Goal: Task Accomplishment & Management: Use online tool/utility

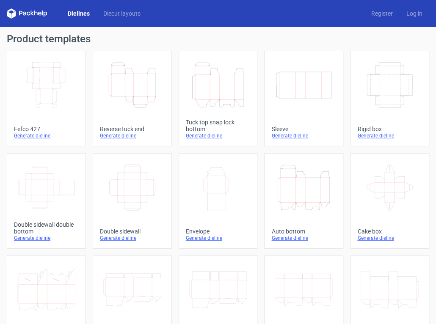
click at [142, 85] on icon "Height Depth Width" at bounding box center [132, 84] width 58 height 47
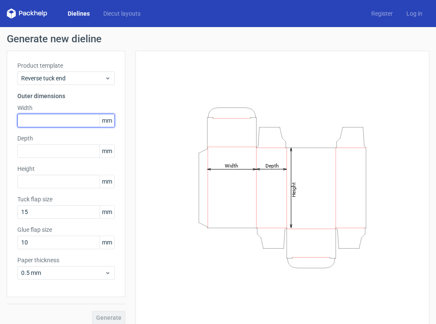
click at [31, 122] on input "text" at bounding box center [65, 121] width 97 height 14
type input "72"
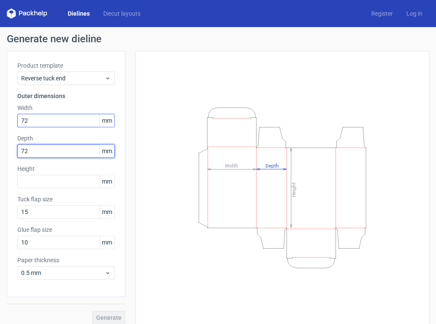
type input "72"
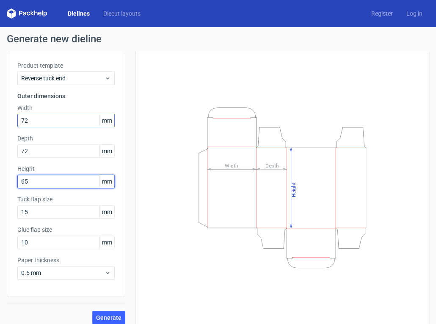
type input "65"
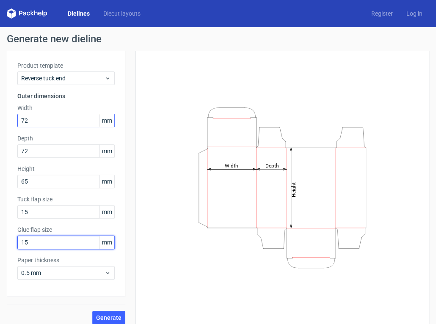
type input "15"
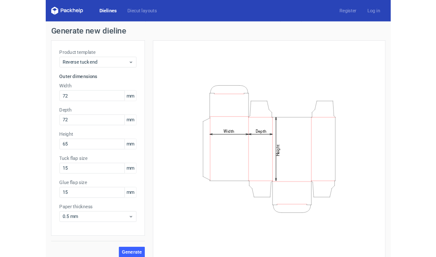
scroll to position [7, 0]
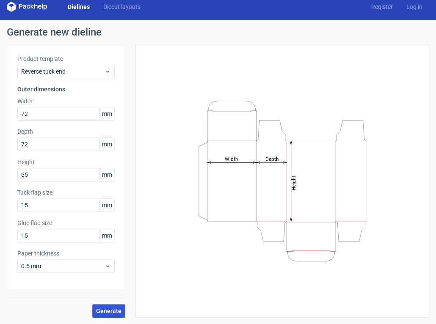
click at [109, 311] on span "Generate" at bounding box center [108, 311] width 25 height 6
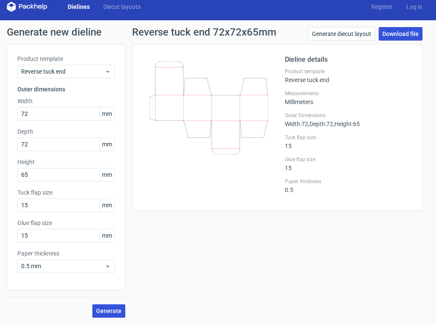
click at [380, 30] on link "Download file" at bounding box center [401, 34] width 44 height 14
